Goal: Navigation & Orientation: Understand site structure

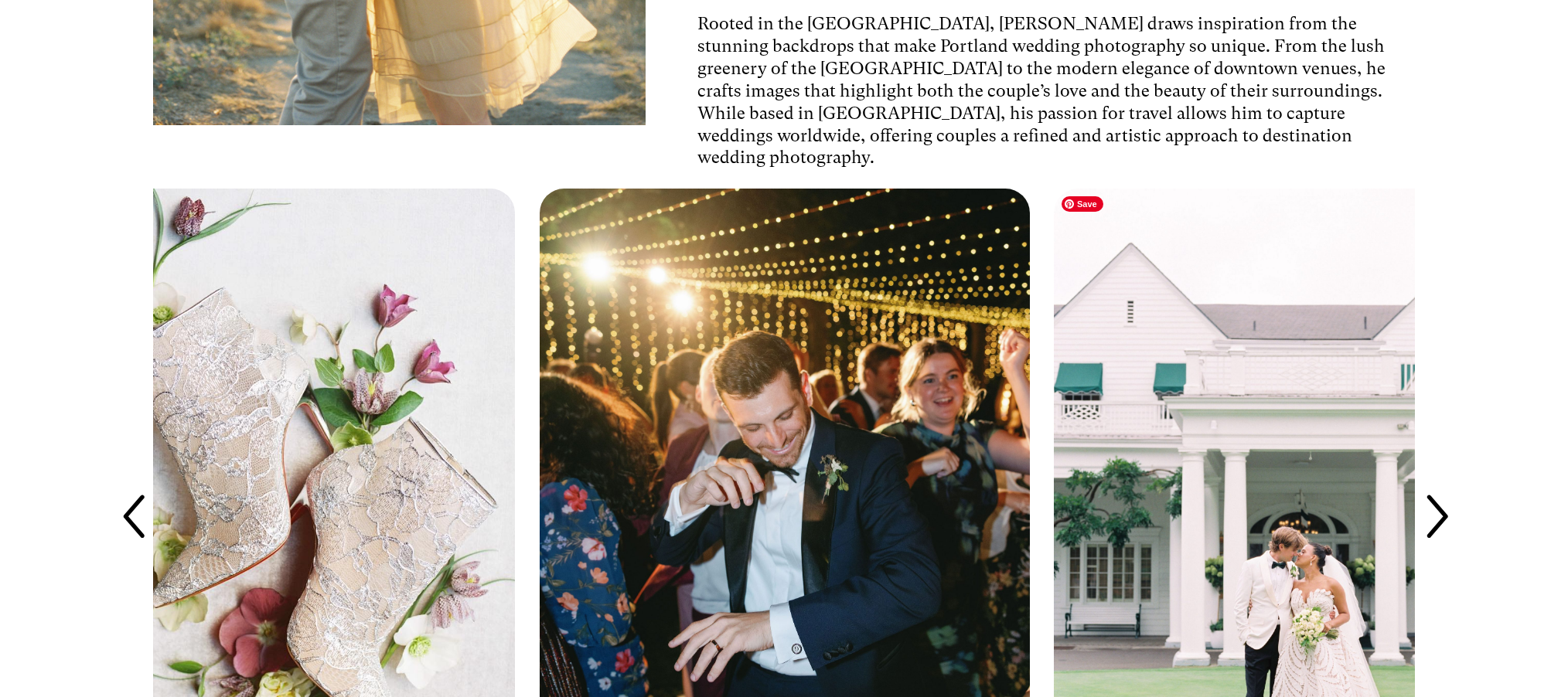
scroll to position [4581, 0]
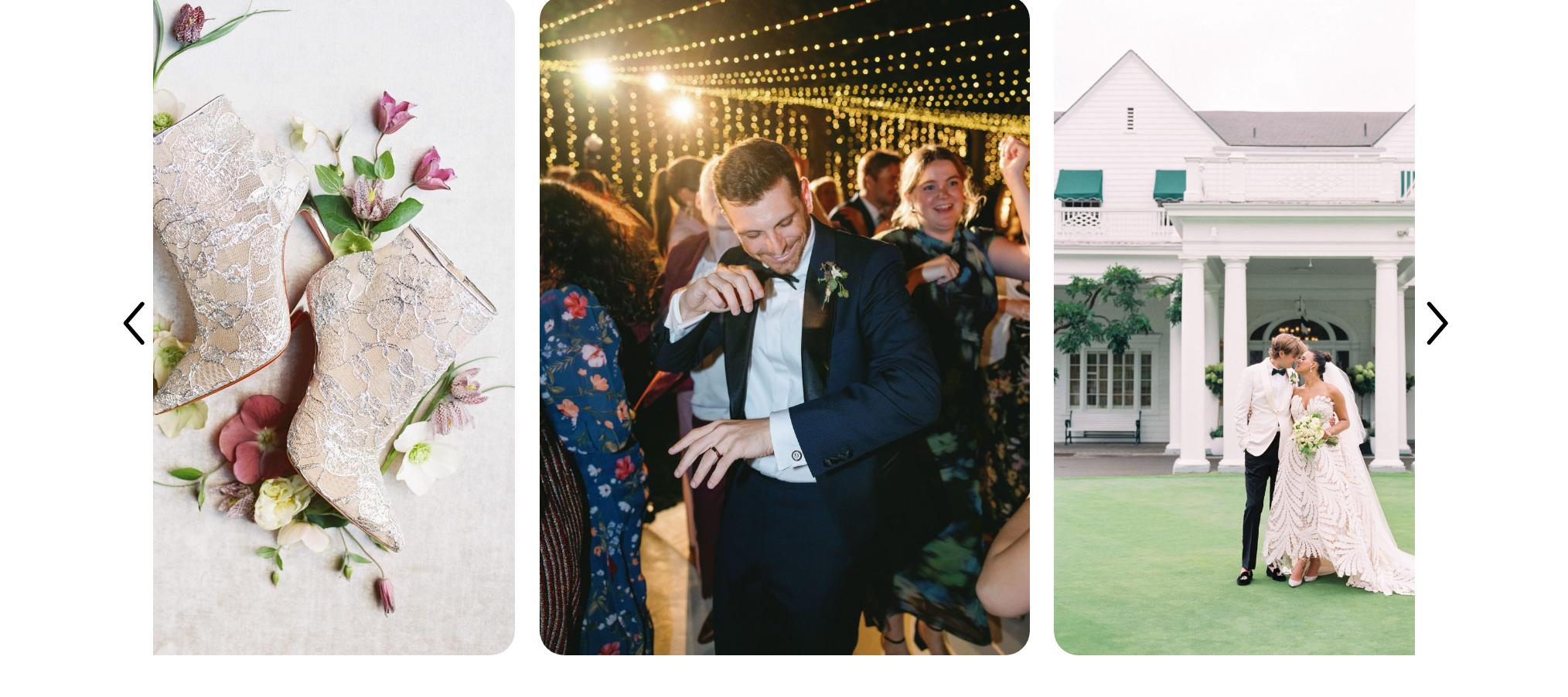
click at [1435, 318] on icon at bounding box center [1436, 325] width 61 height 61
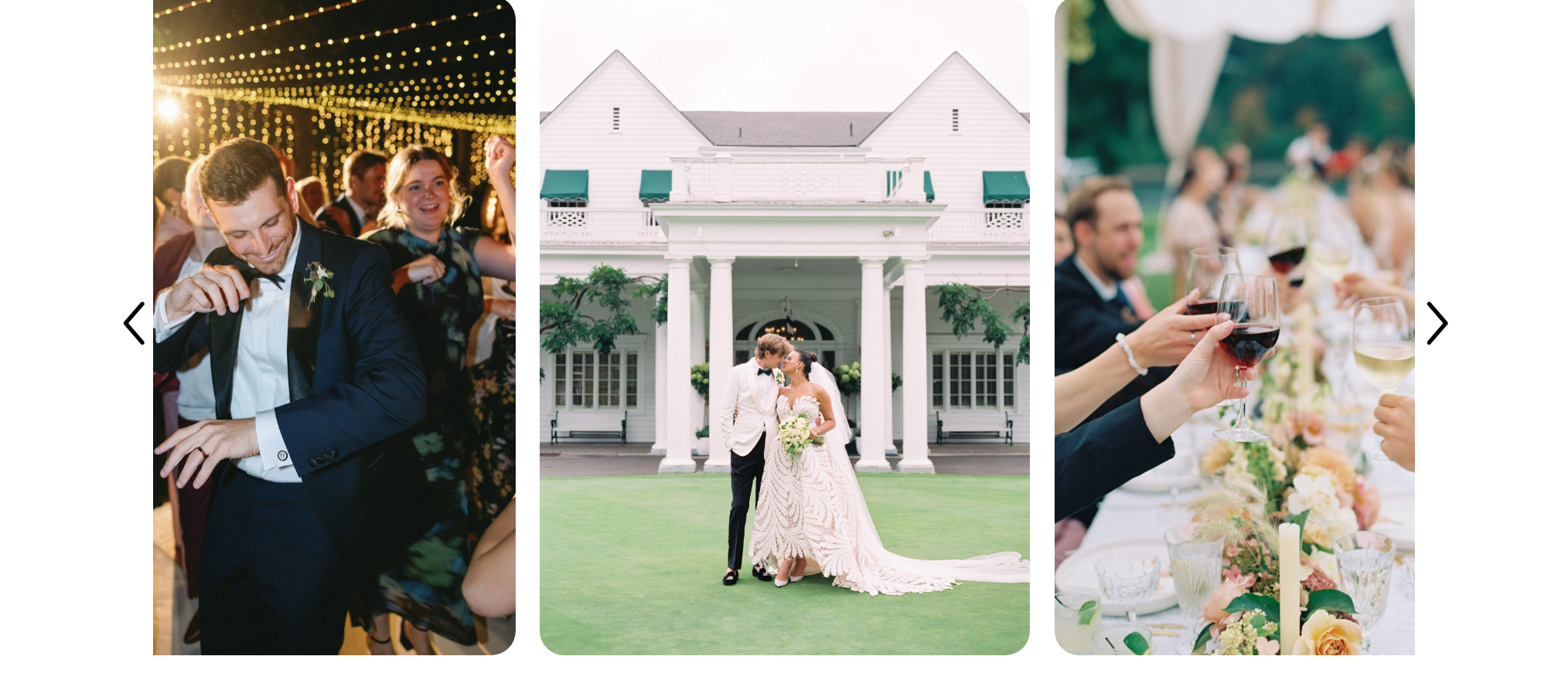
click at [1435, 318] on icon at bounding box center [1436, 325] width 61 height 61
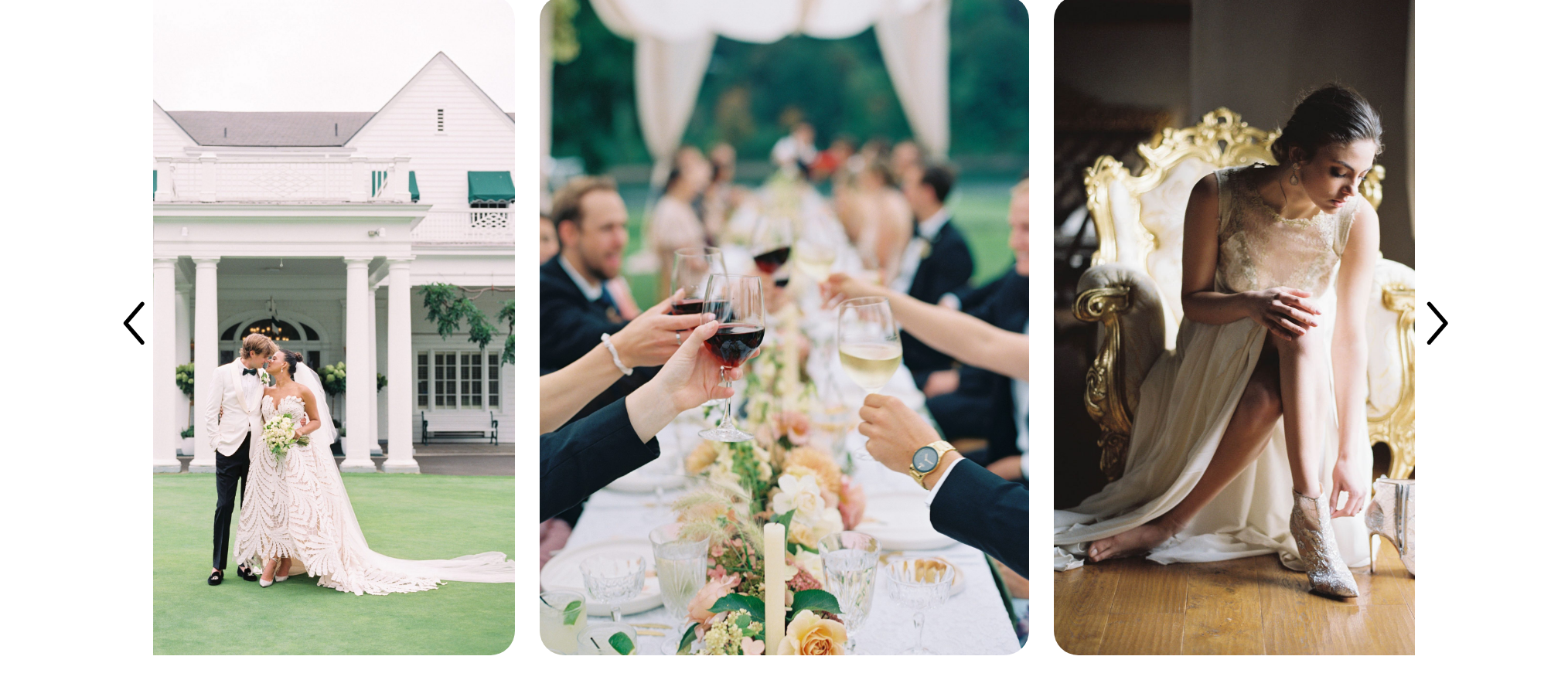
click at [1443, 317] on icon at bounding box center [1436, 325] width 61 height 61
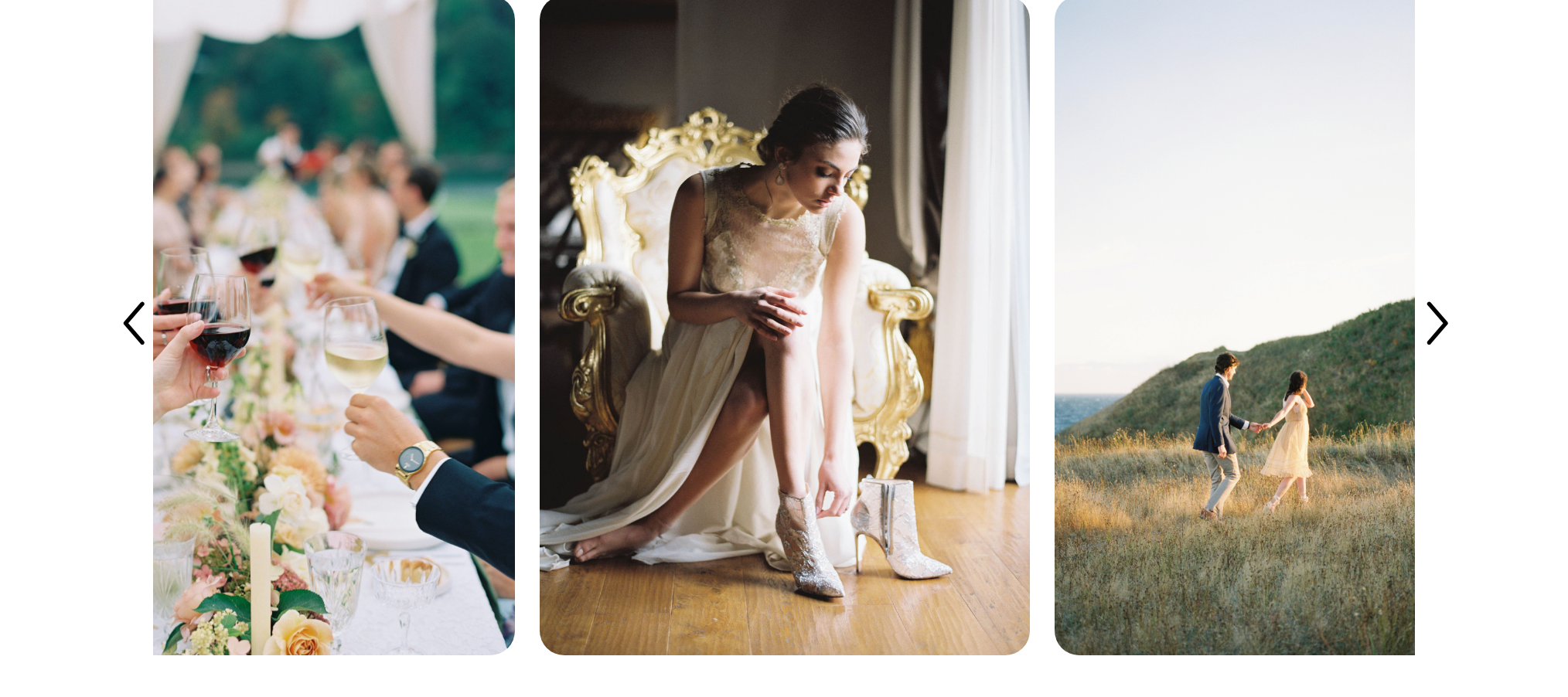
click at [1443, 317] on icon at bounding box center [1436, 325] width 61 height 61
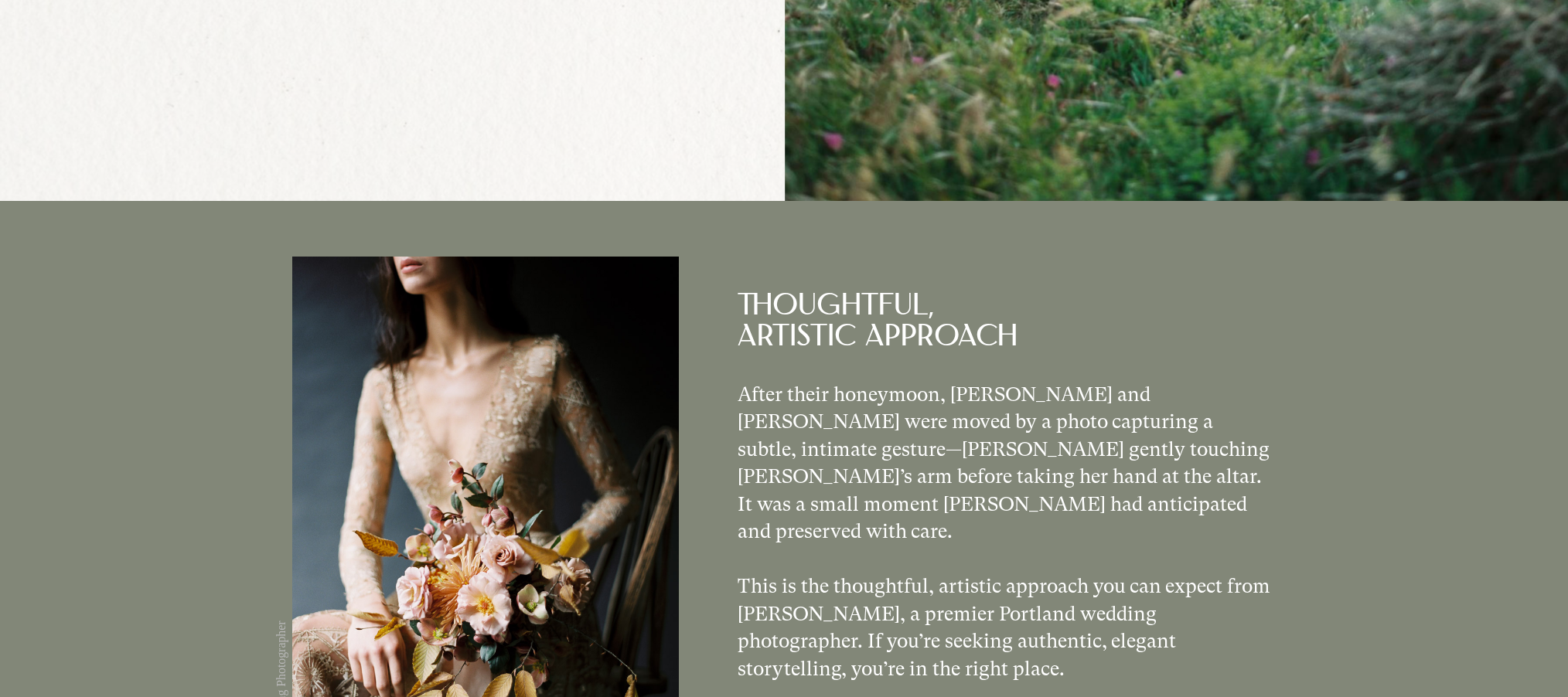
scroll to position [0, 0]
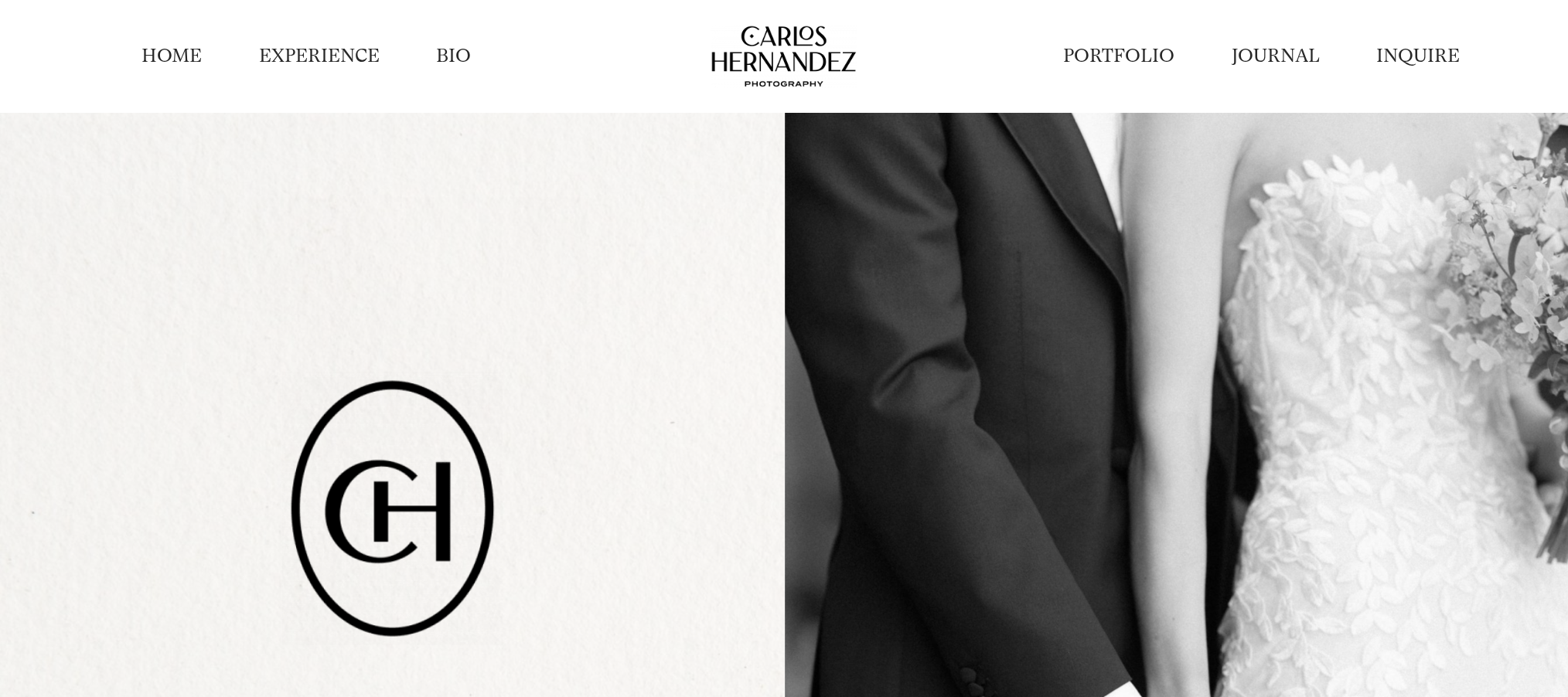
click at [1118, 46] on link "PORTFOLIO" at bounding box center [1118, 56] width 111 height 25
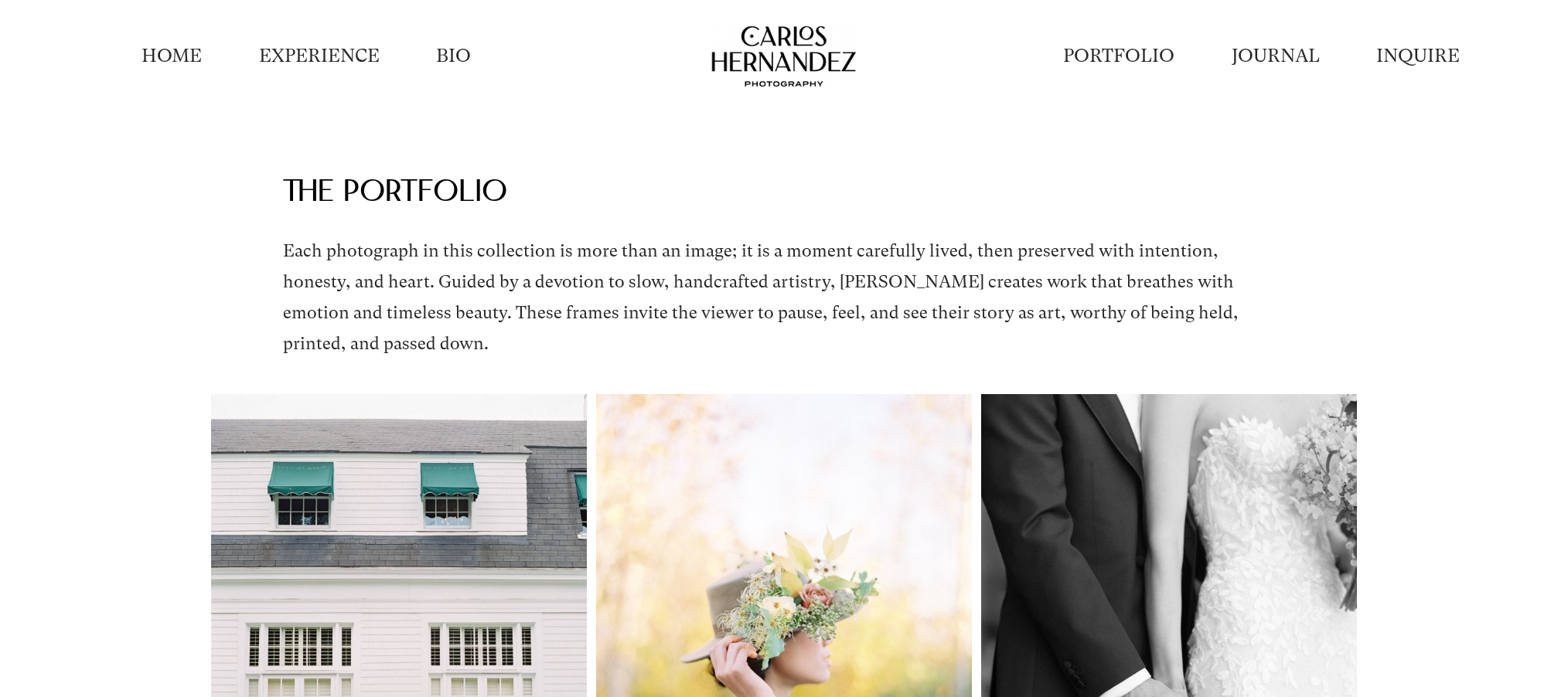
click at [187, 54] on link "HOME" at bounding box center [172, 56] width 61 height 25
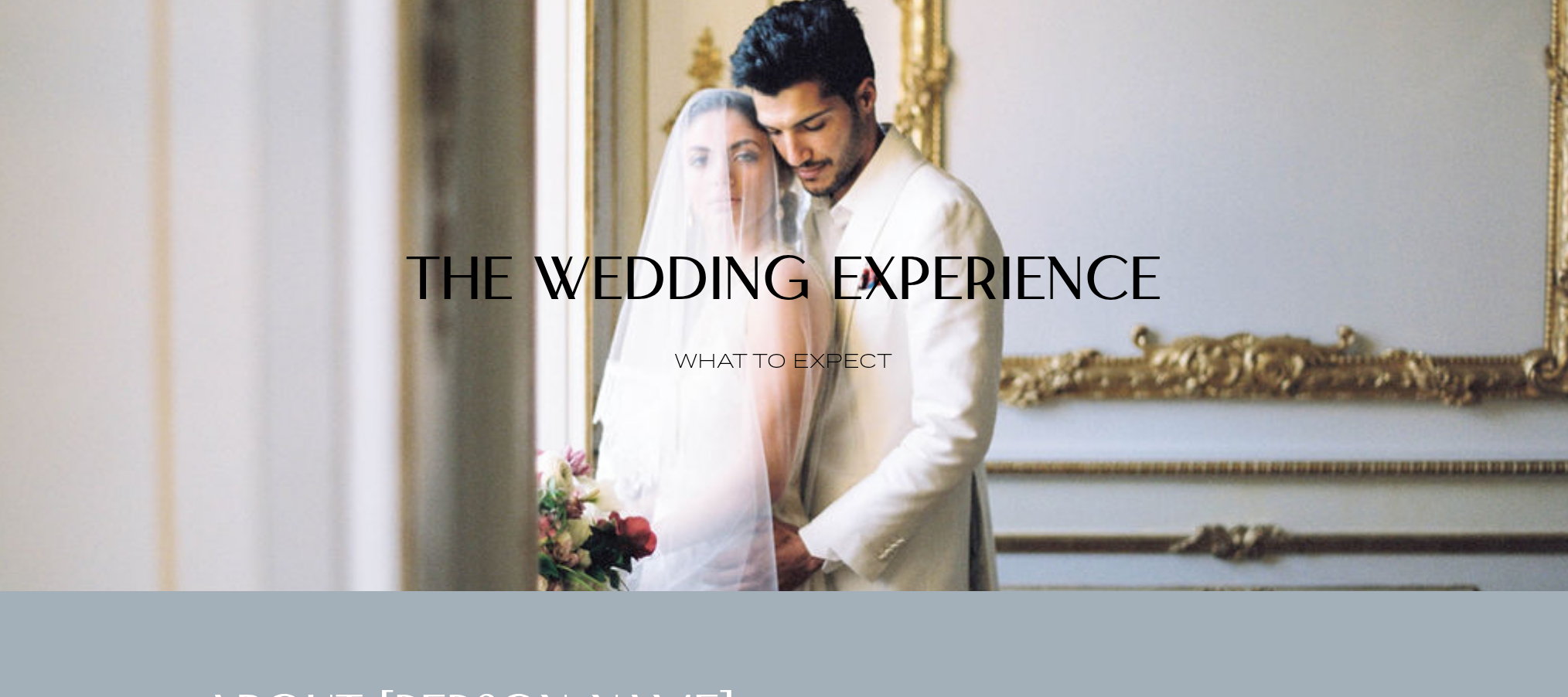
scroll to position [1935, 0]
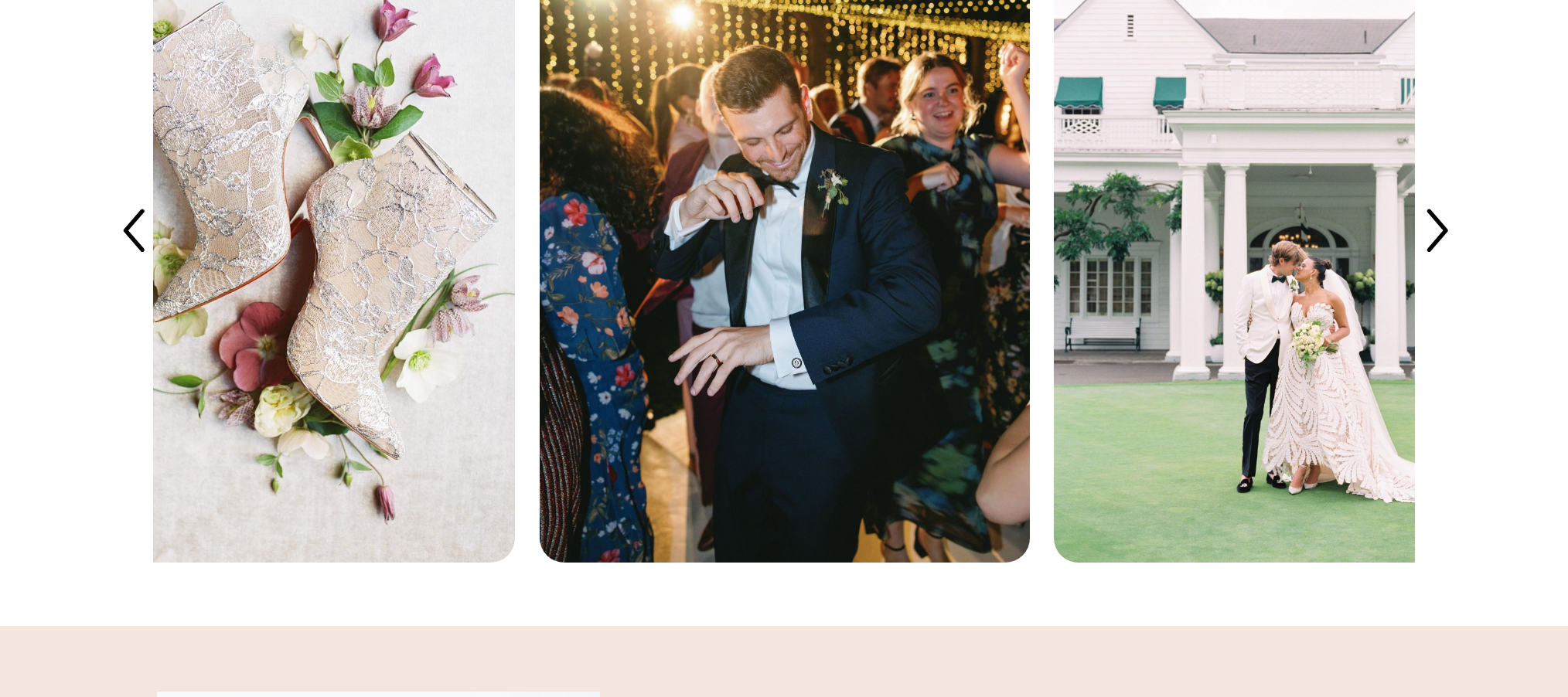
scroll to position [4675, 0]
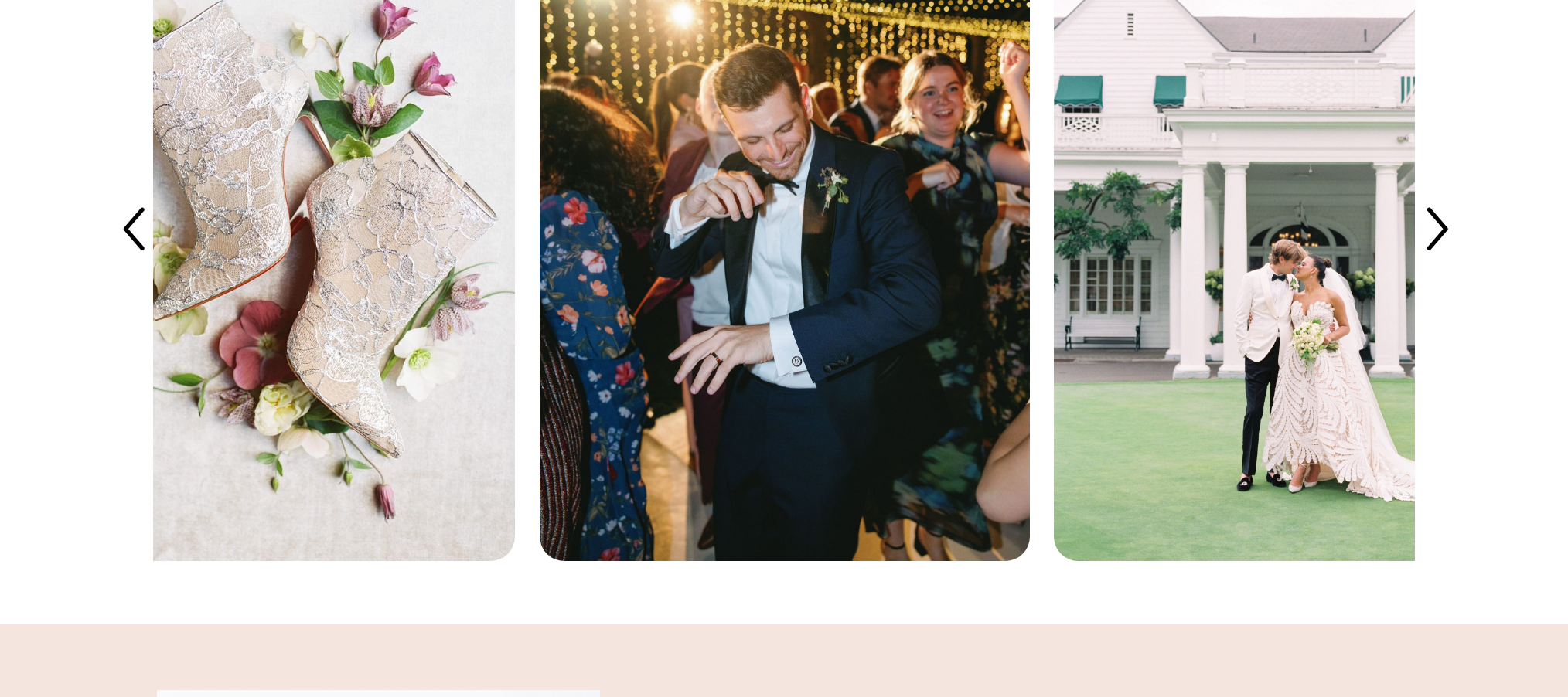
click at [1437, 230] on icon at bounding box center [1436, 231] width 61 height 61
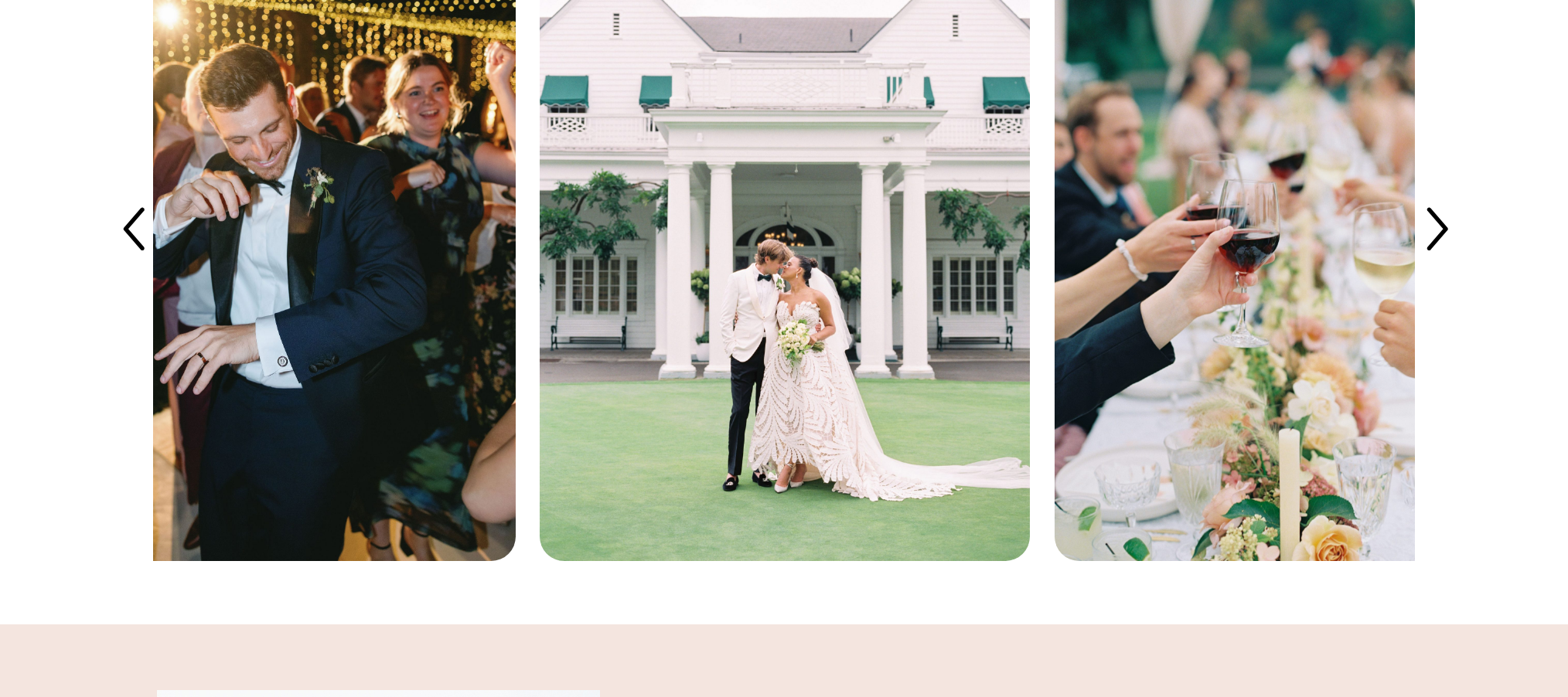
click at [1437, 230] on icon at bounding box center [1436, 231] width 61 height 61
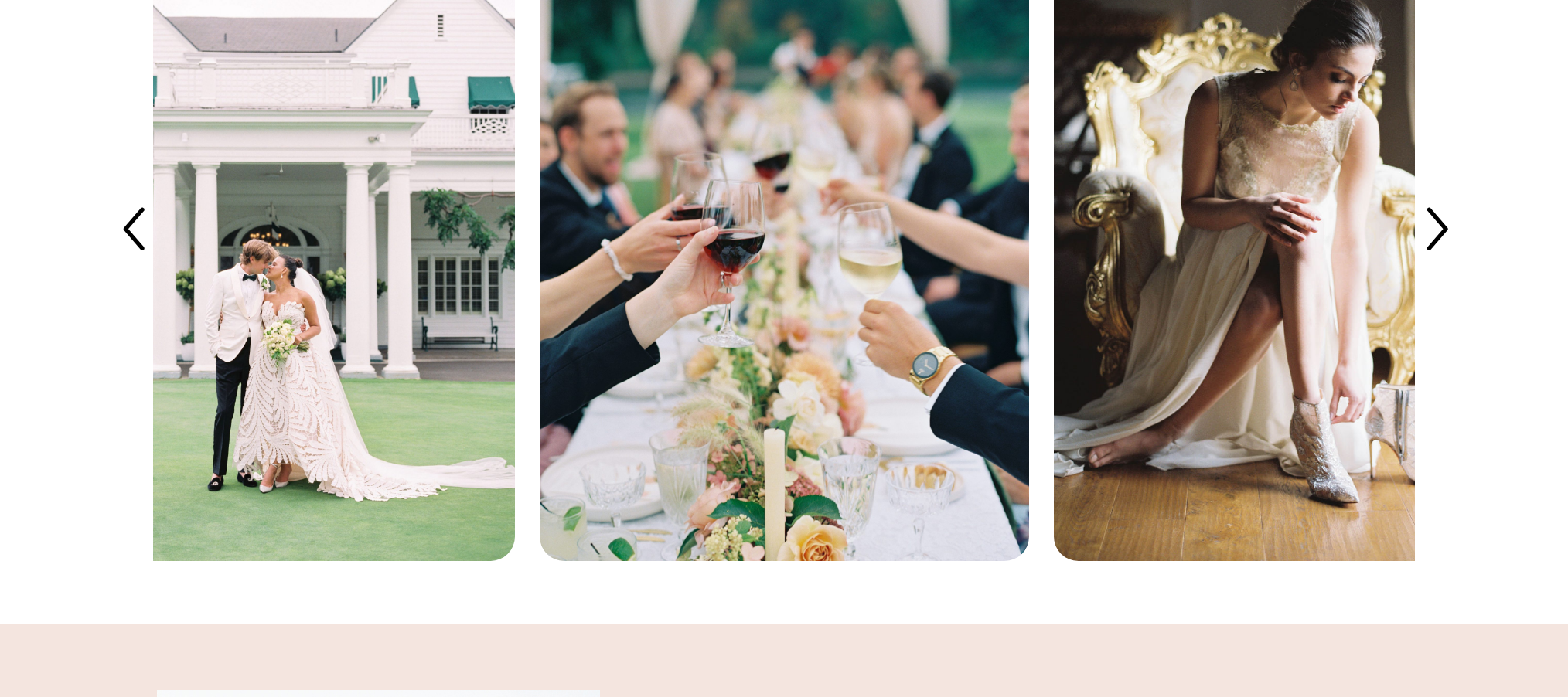
click at [1437, 230] on icon at bounding box center [1436, 231] width 61 height 61
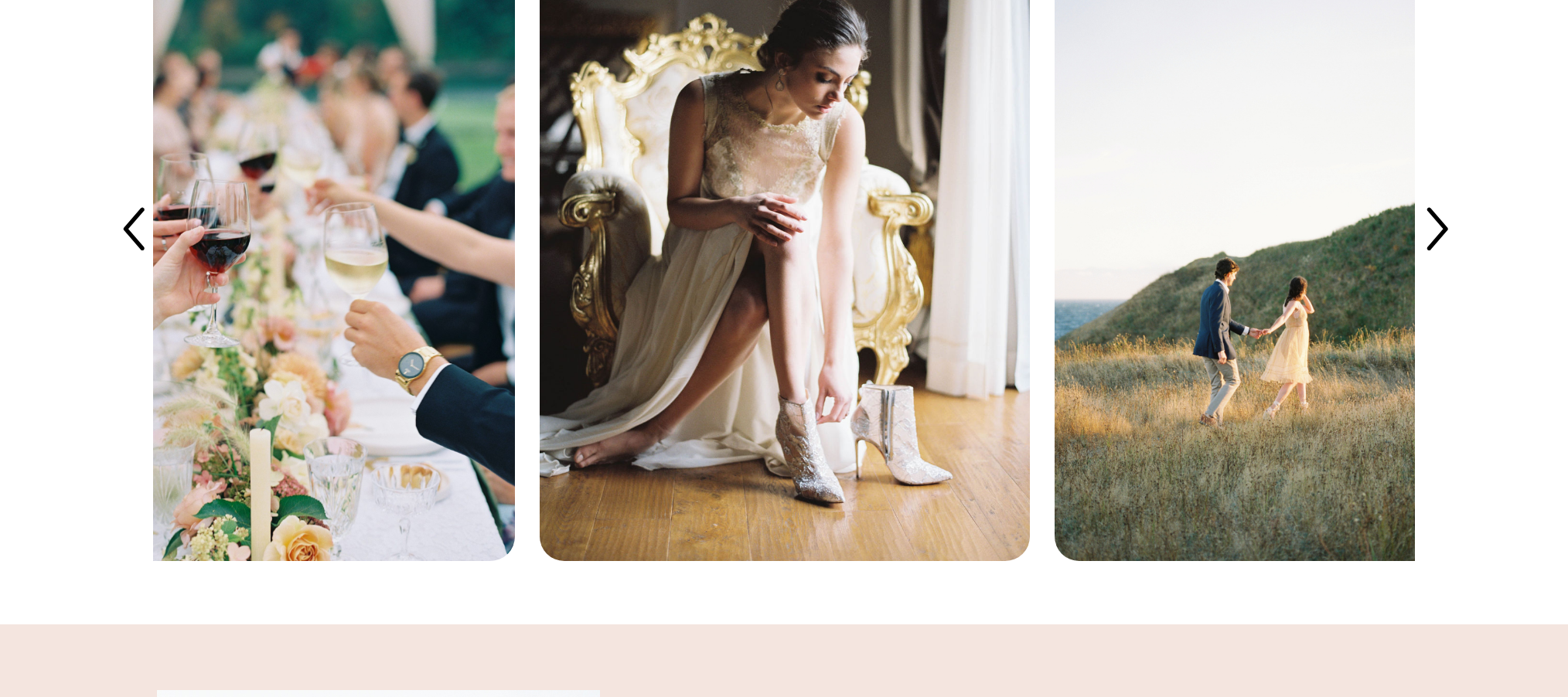
click at [1437, 230] on icon at bounding box center [1436, 231] width 61 height 61
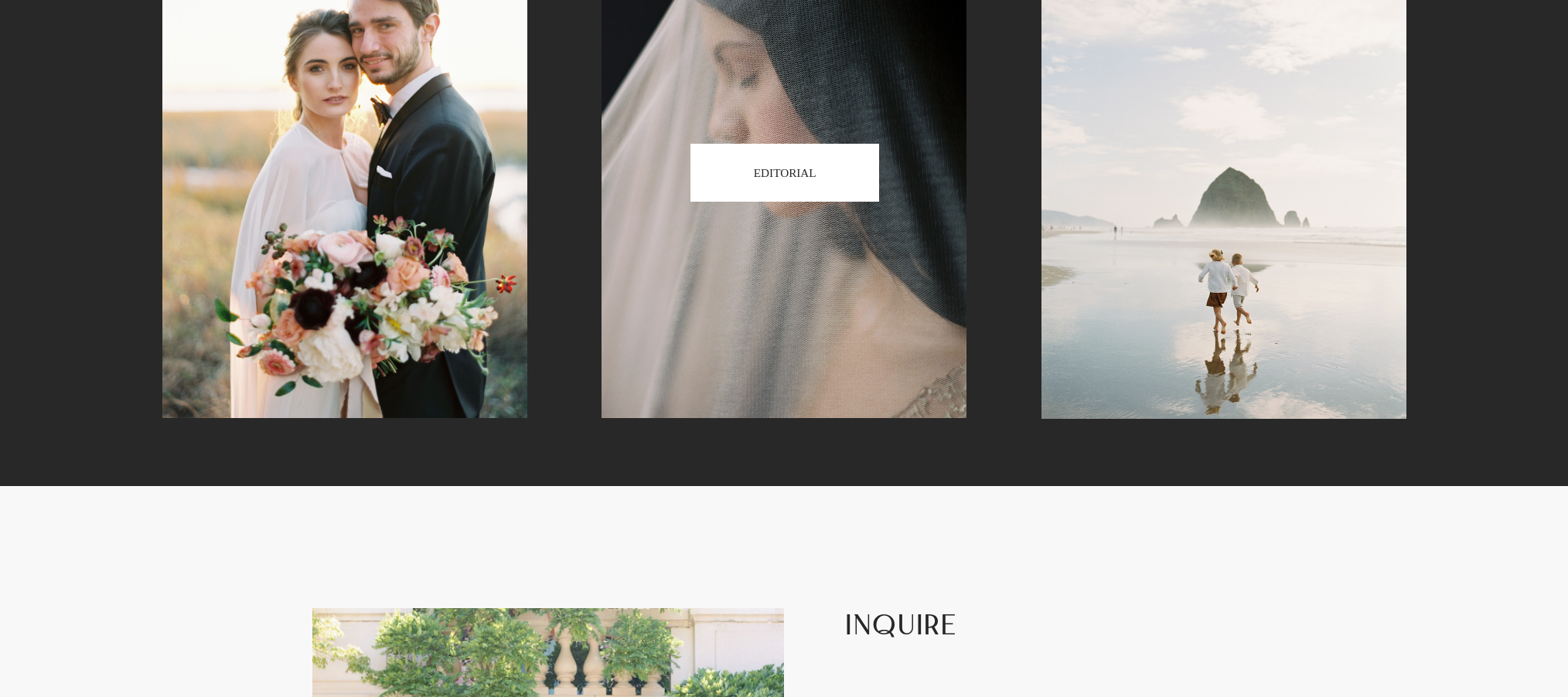
scroll to position [6275, 0]
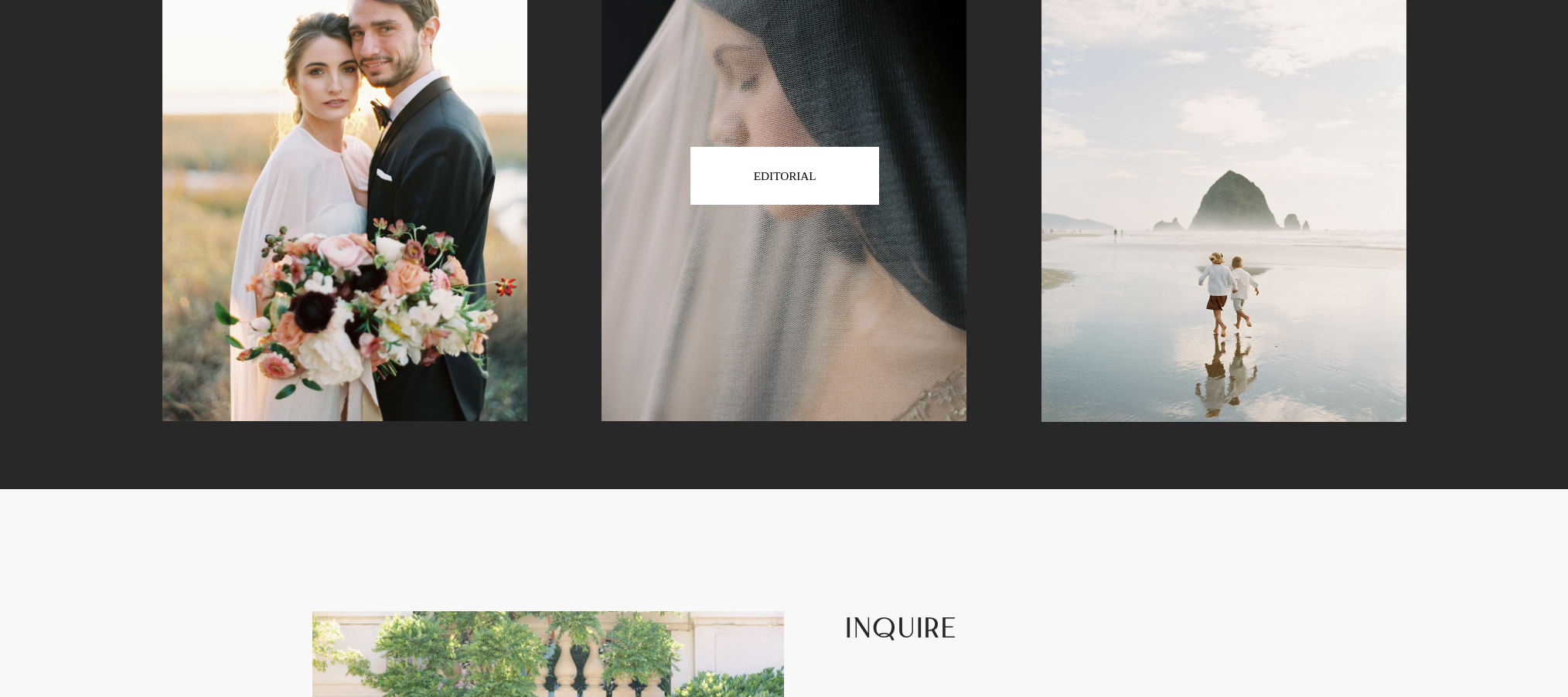
click at [788, 180] on h3 "EDITORIAL" at bounding box center [785, 176] width 63 height 12
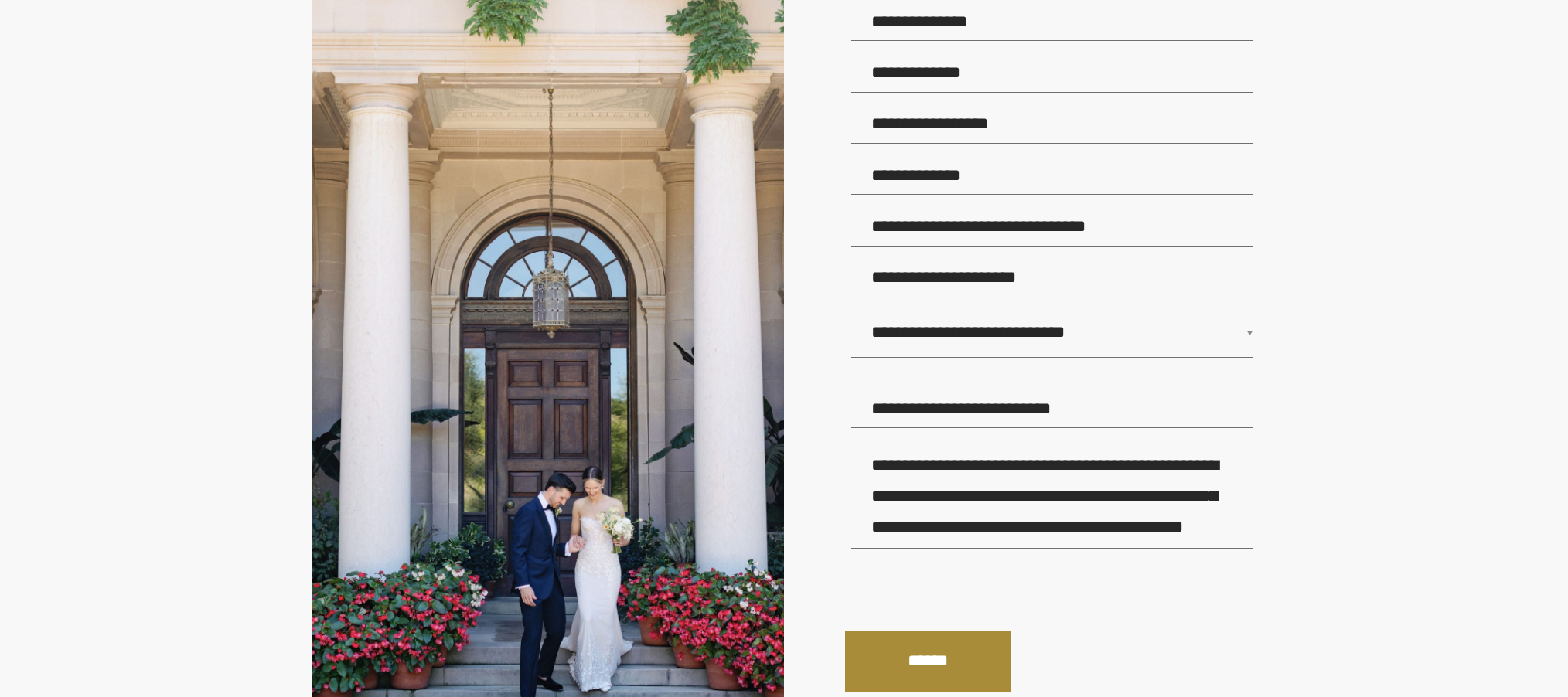
scroll to position [7135, 0]
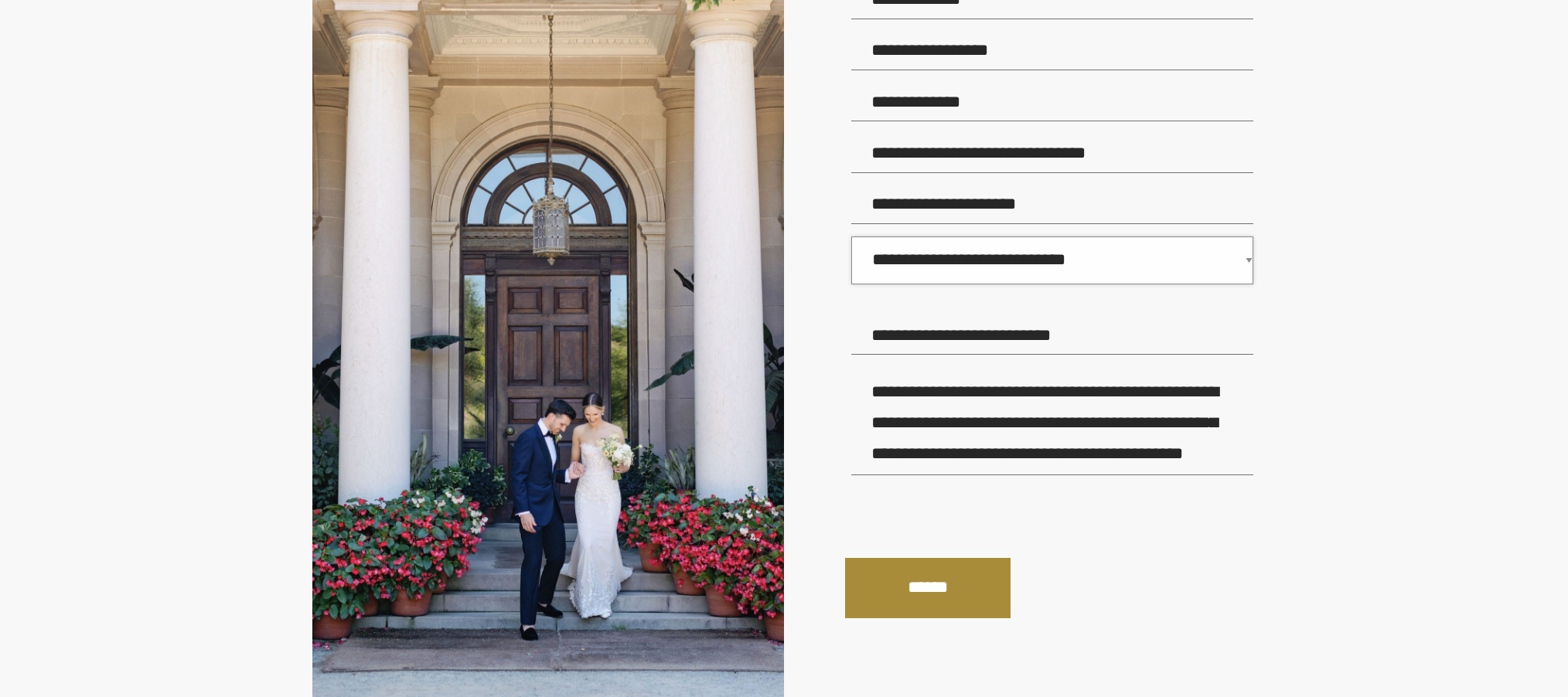
click at [939, 263] on select "**********" at bounding box center [1052, 260] width 402 height 48
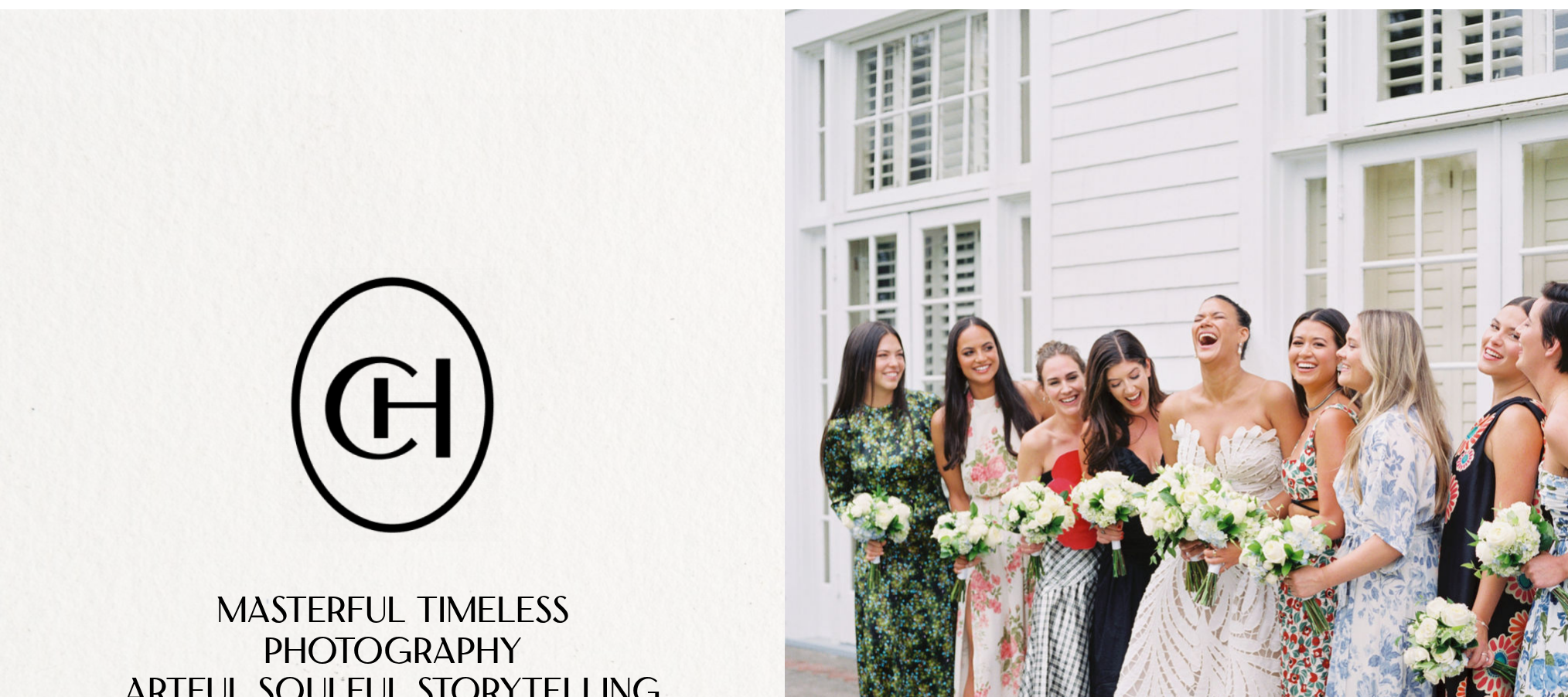
scroll to position [0, 0]
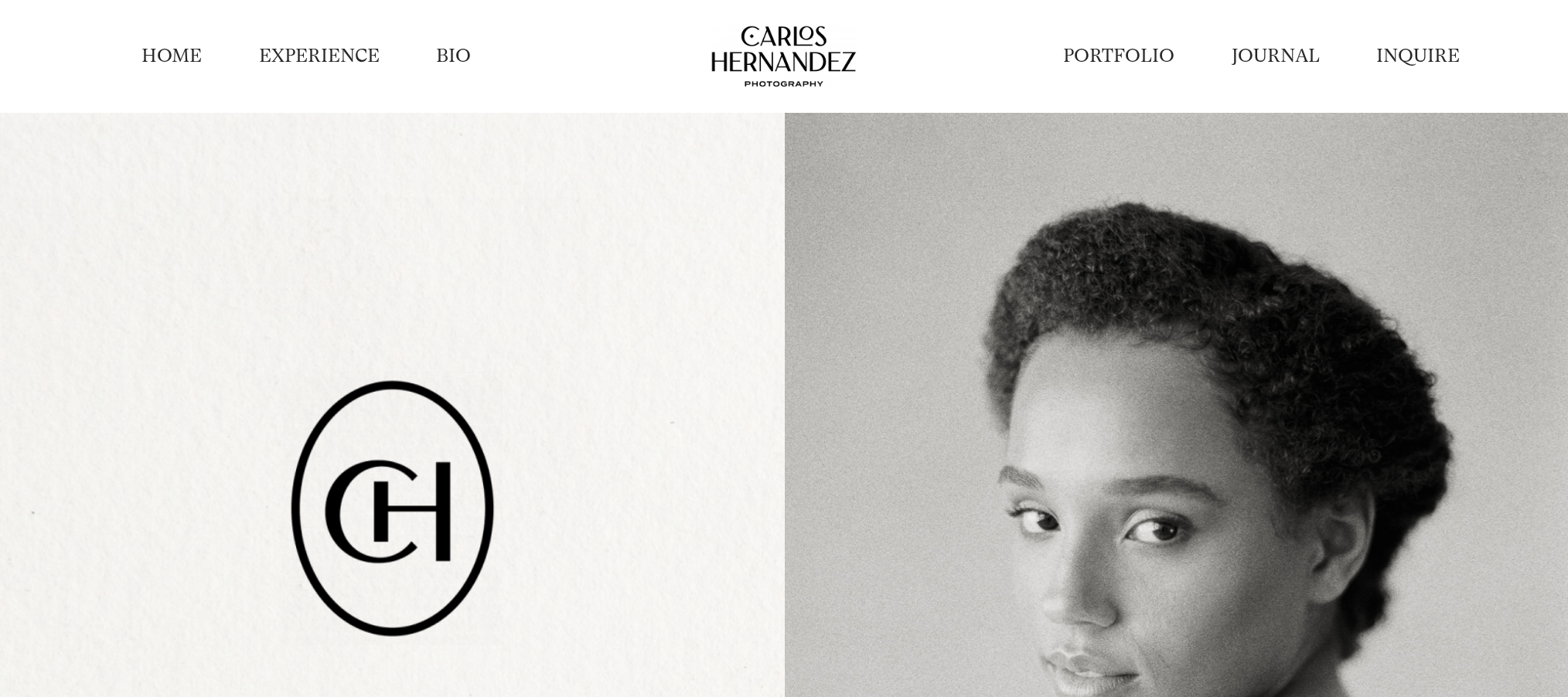
click at [305, 49] on link "EXPERIENCE" at bounding box center [319, 56] width 120 height 25
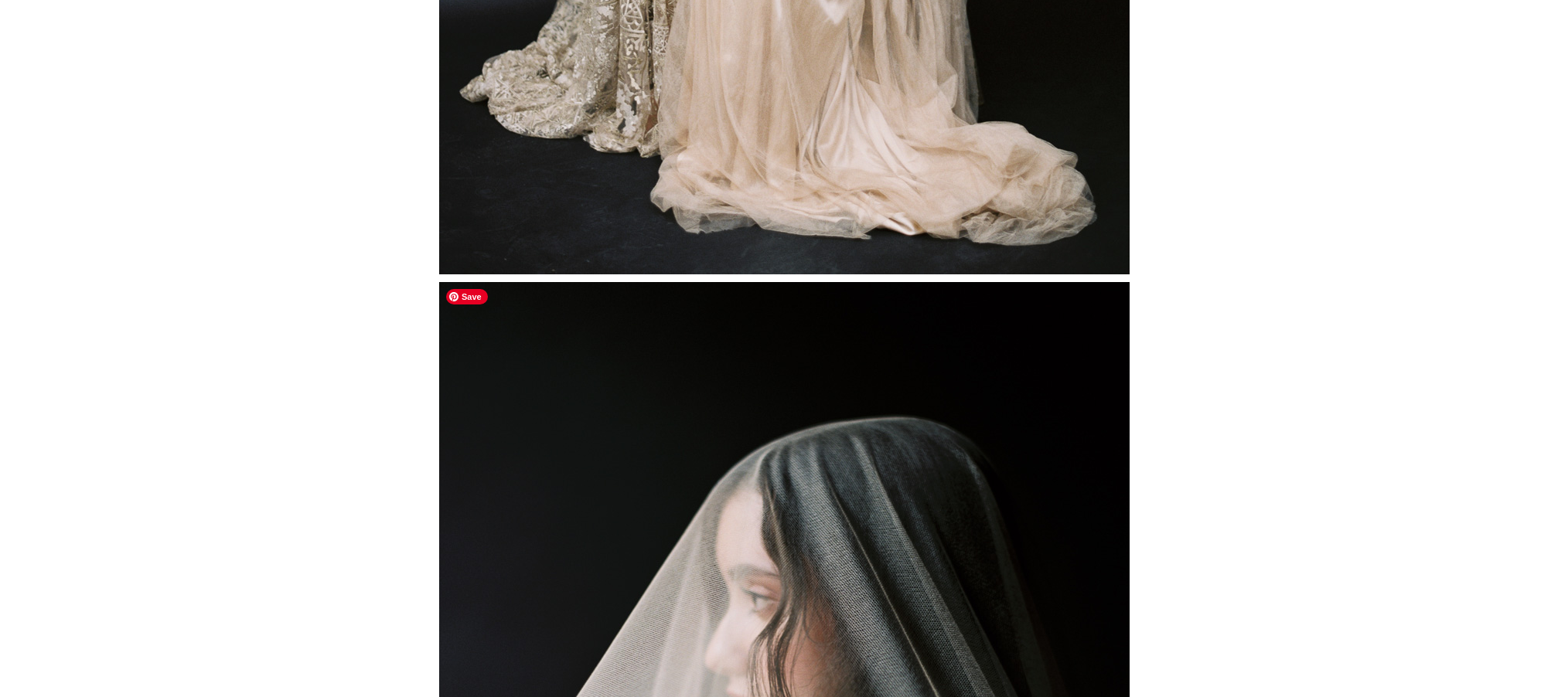
scroll to position [20802, 0]
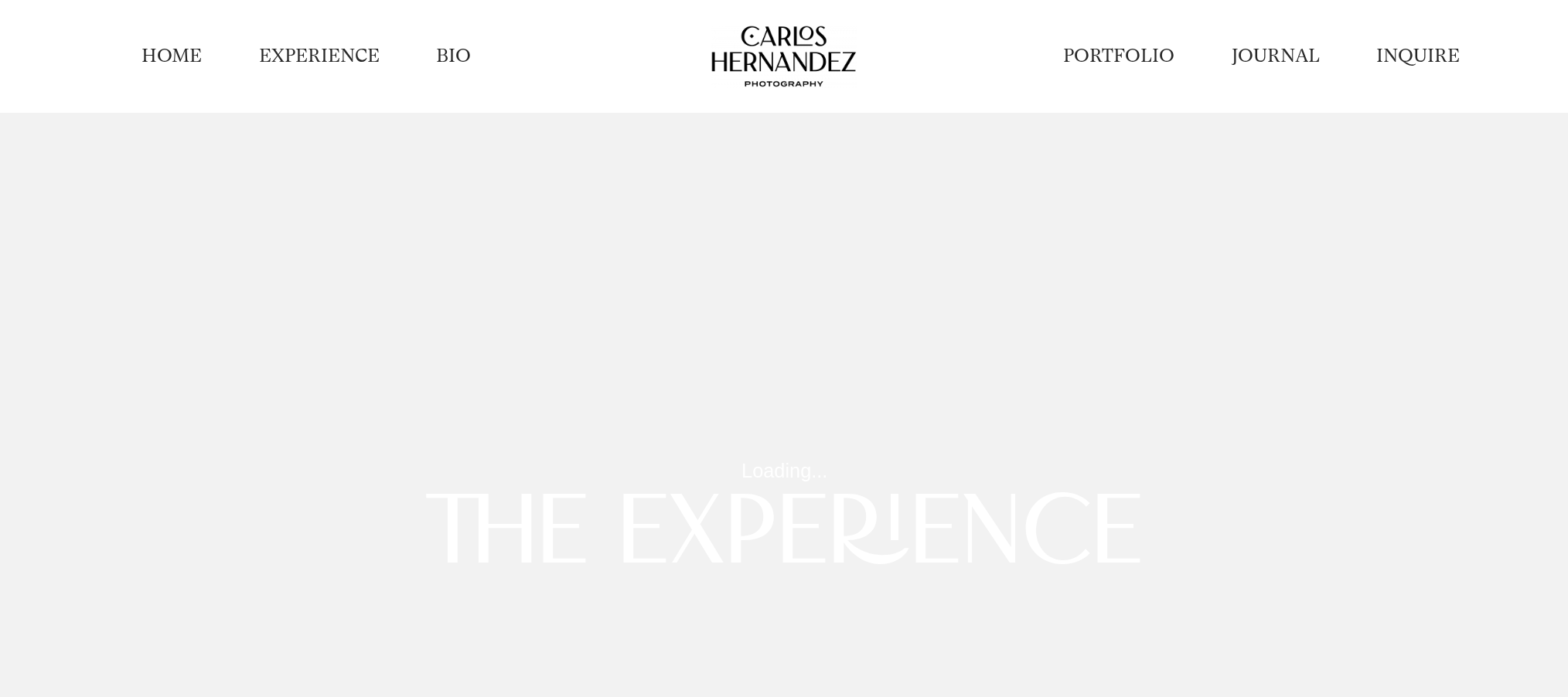
click at [449, 54] on link "BIO" at bounding box center [454, 56] width 35 height 25
click at [1097, 52] on link "PORTFOLIO" at bounding box center [1118, 56] width 111 height 25
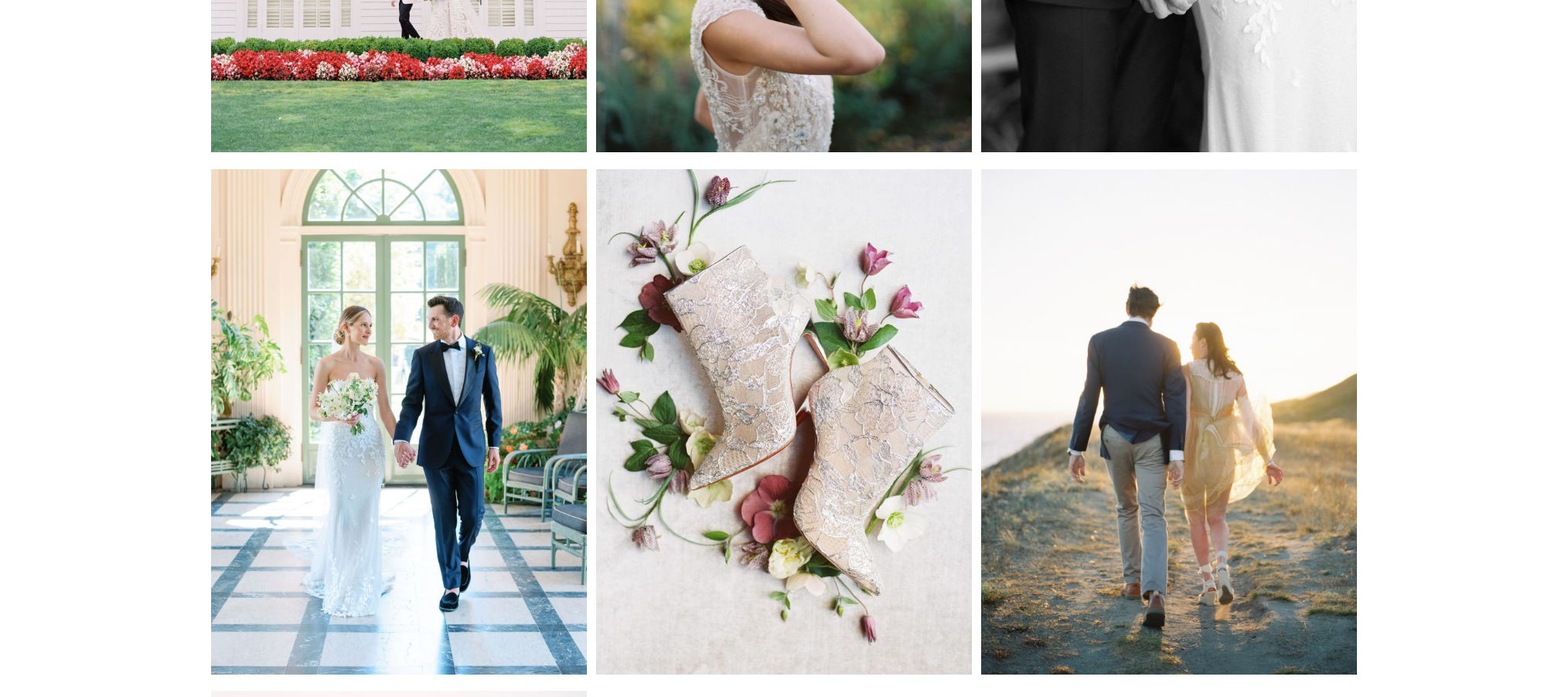
scroll to position [708, 0]
